Goal: Information Seeking & Learning: Check status

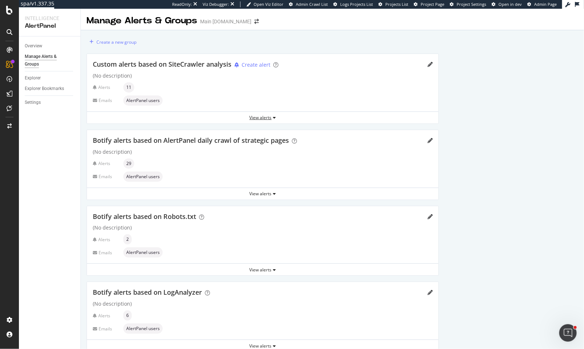
click at [270, 116] on div "View alerts" at bounding box center [263, 117] width 352 height 6
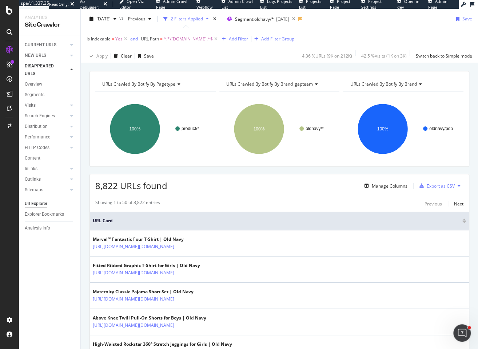
scroll to position [21, 0]
